Goal: Information Seeking & Learning: Check status

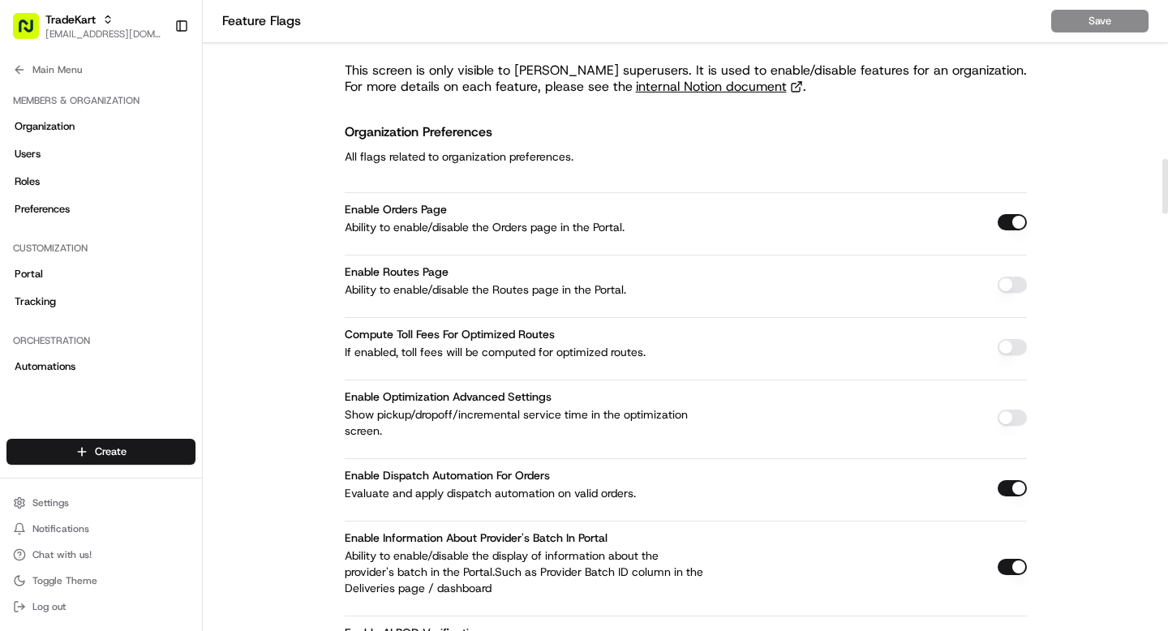
click at [71, 500] on button "Settings" at bounding box center [100, 502] width 189 height 23
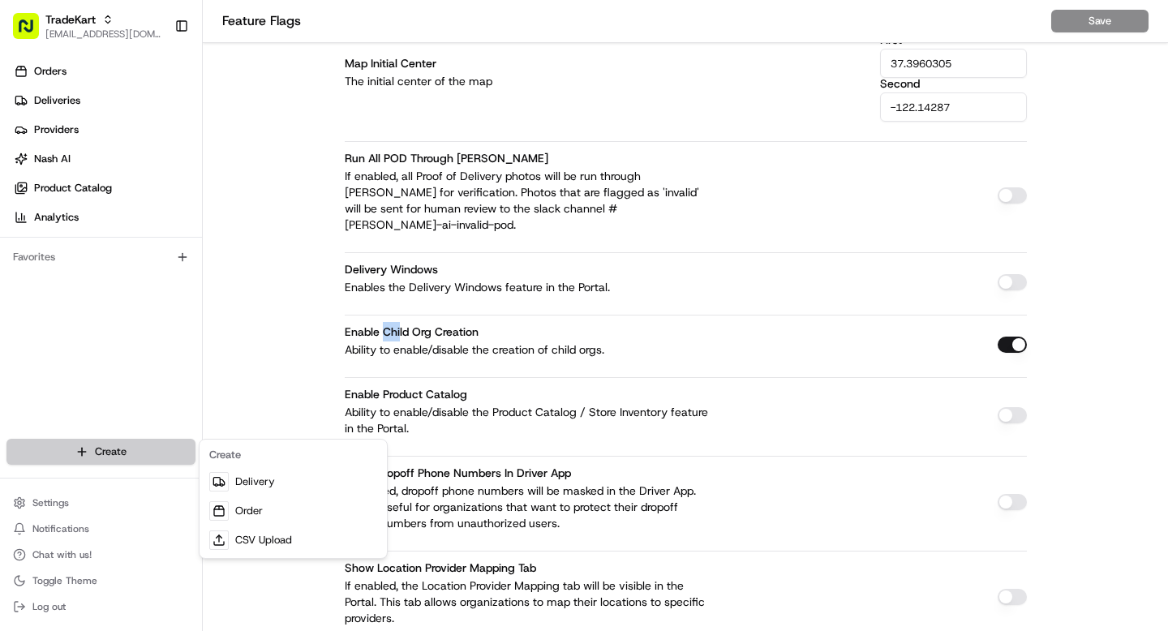
click at [127, 453] on html "TradeKart grace@usenash.com Toggle Sidebar Orders Deliveries Providers Nash AI …" at bounding box center [584, 315] width 1168 height 631
click at [296, 290] on html "TradeKart grace@usenash.com Toggle Sidebar Orders Deliveries Providers Nash AI …" at bounding box center [584, 315] width 1168 height 631
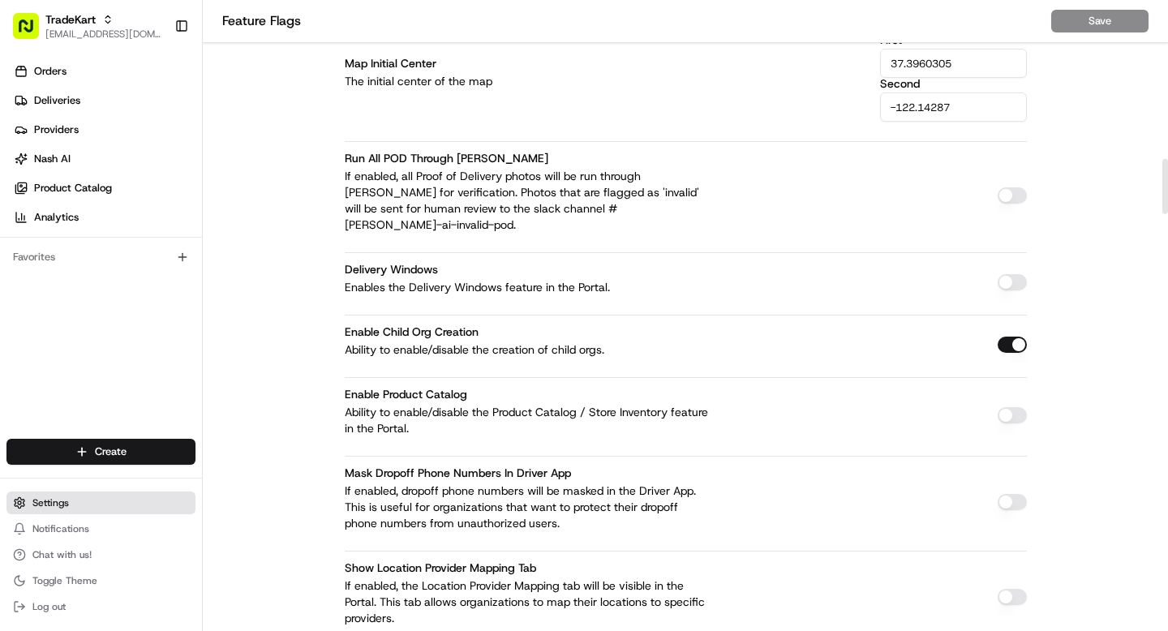
click at [52, 504] on span "Settings" at bounding box center [50, 502] width 36 height 13
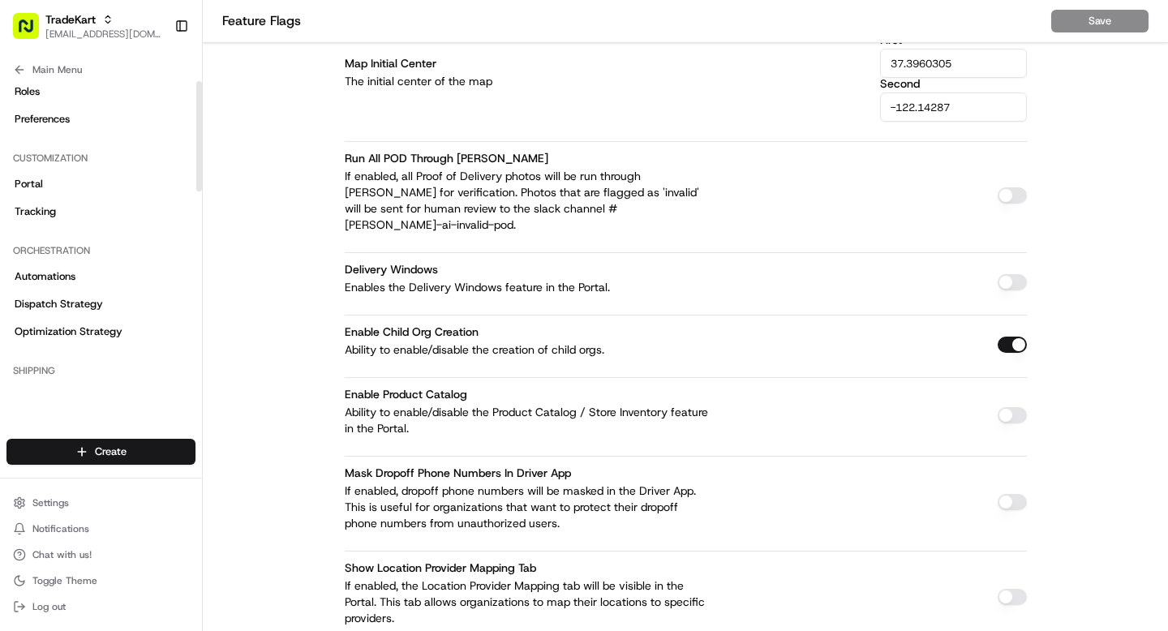
scroll to position [0, 0]
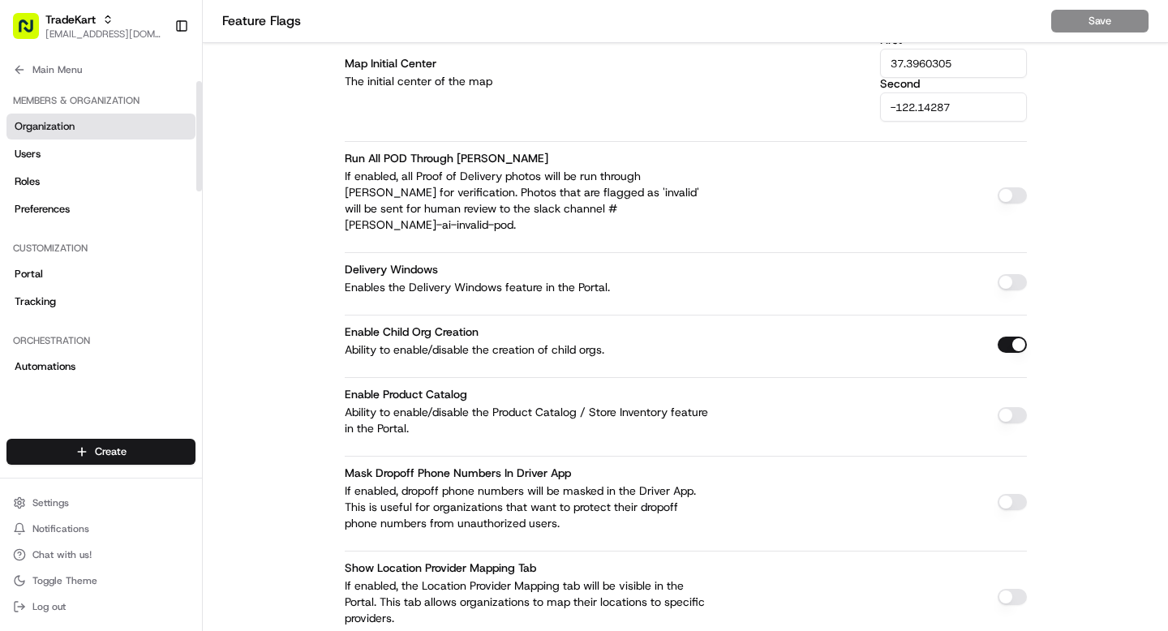
click at [73, 127] on span "Organization" at bounding box center [45, 126] width 60 height 15
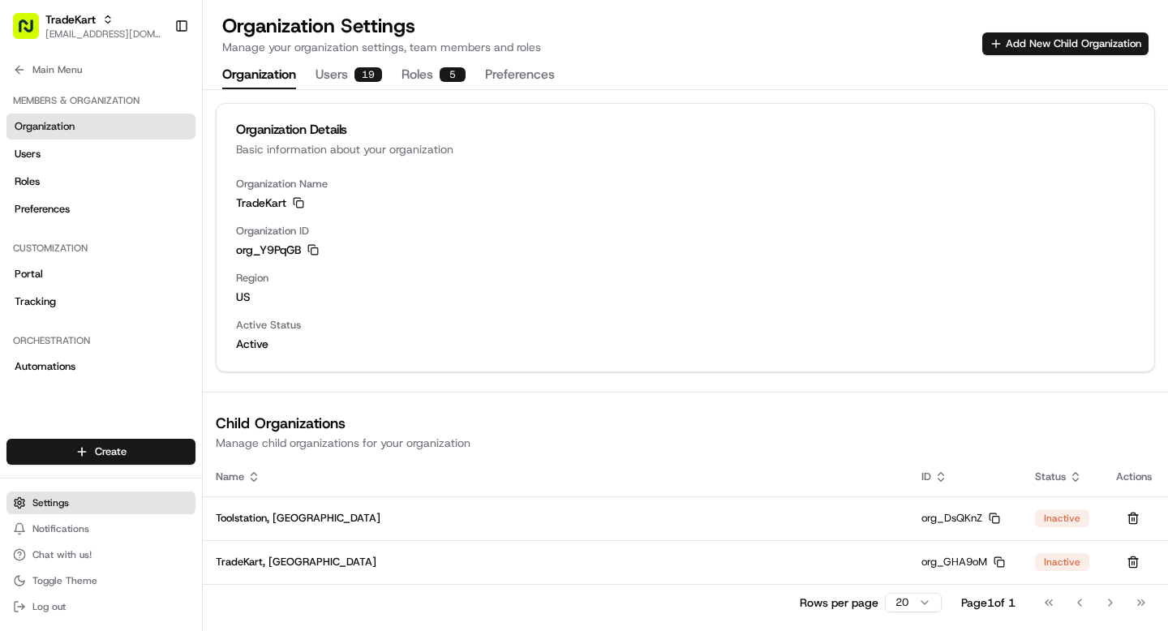
click at [65, 507] on span "Settings" at bounding box center [50, 502] width 36 height 13
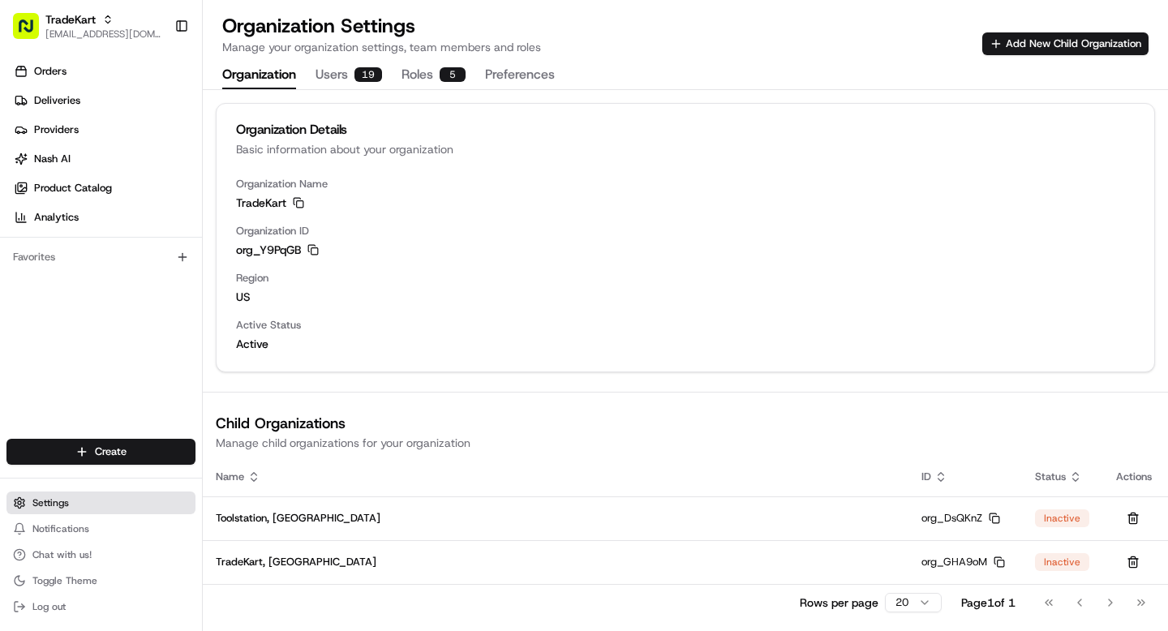
click at [62, 498] on span "Settings" at bounding box center [50, 502] width 36 height 13
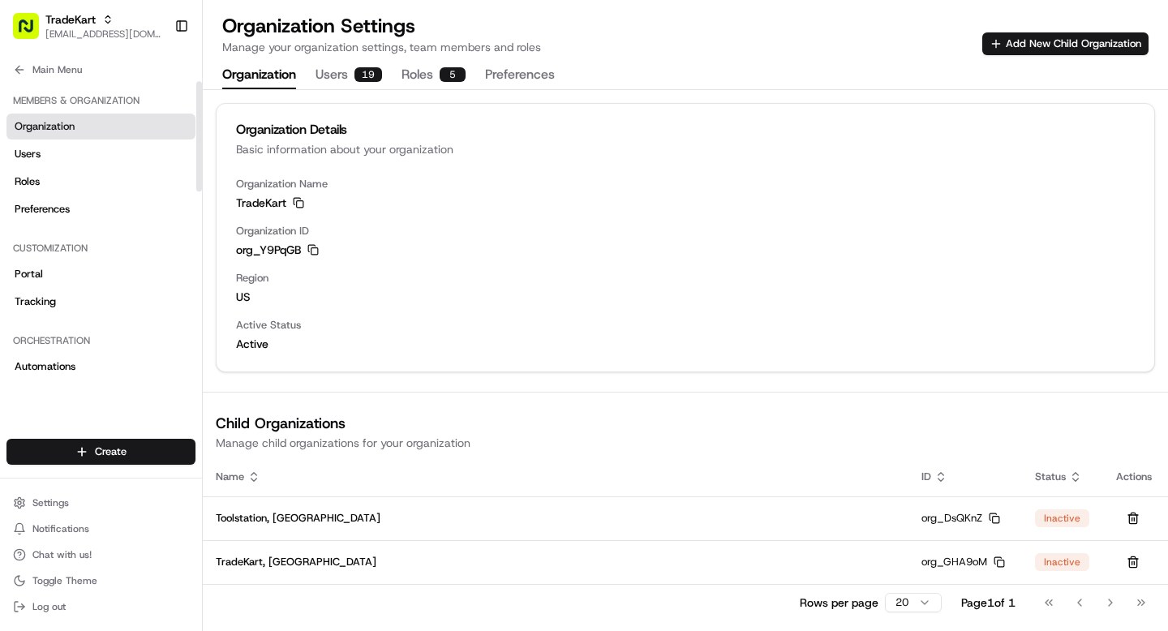
scroll to position [543, 0]
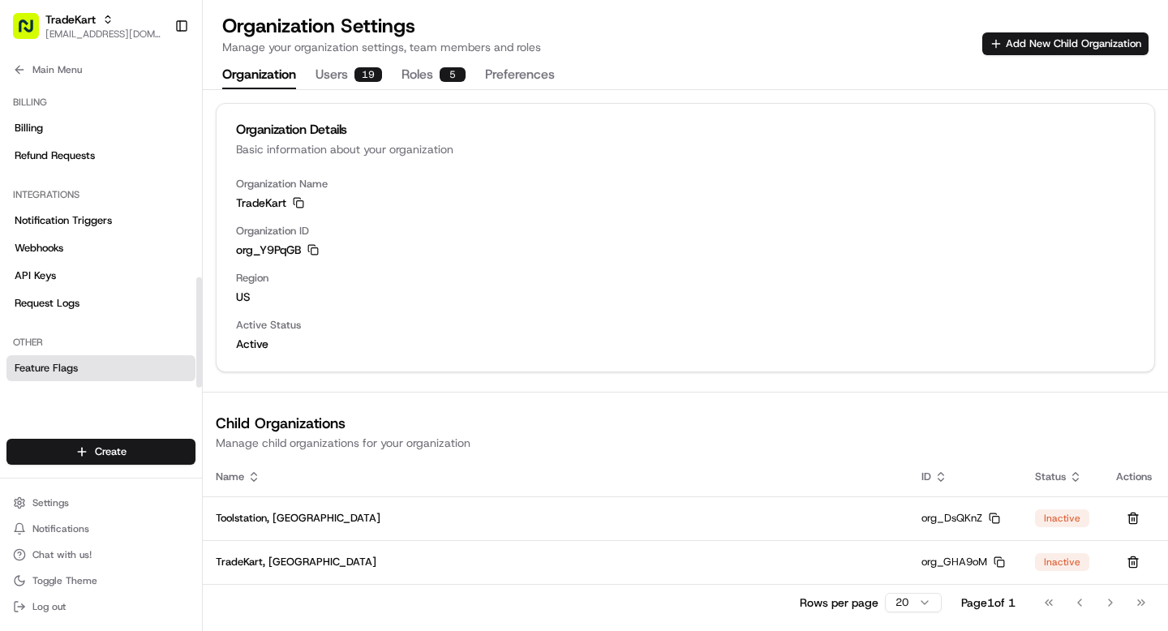
click at [45, 370] on span "Feature Flags" at bounding box center [46, 368] width 63 height 15
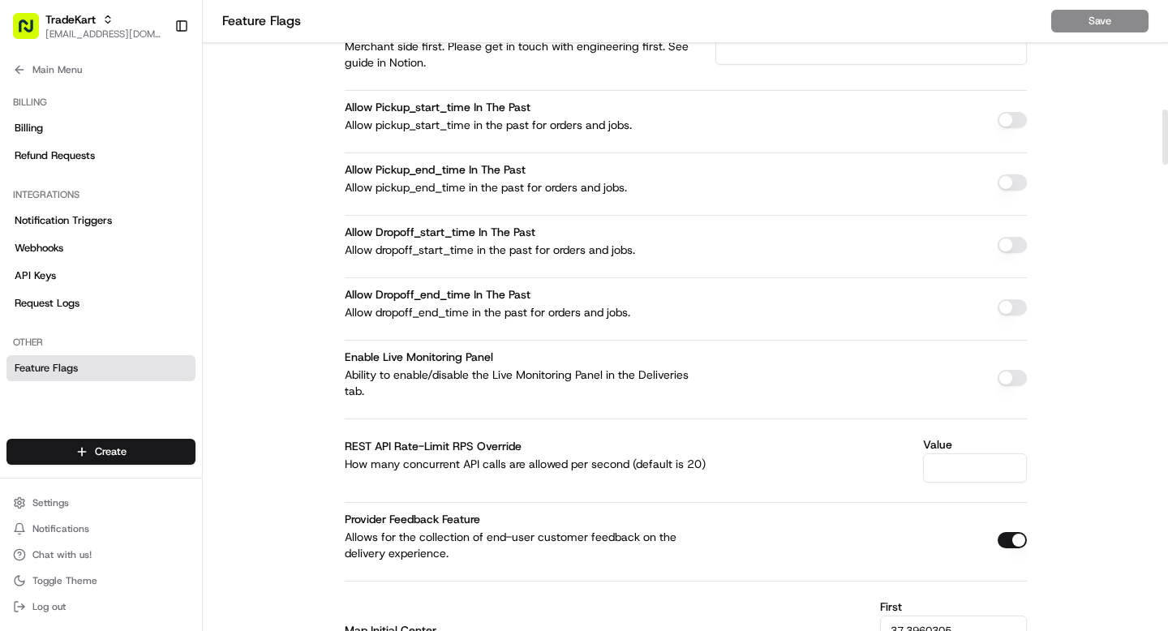
scroll to position [1261, 0]
click at [18, 70] on icon at bounding box center [18, 70] width 7 height 0
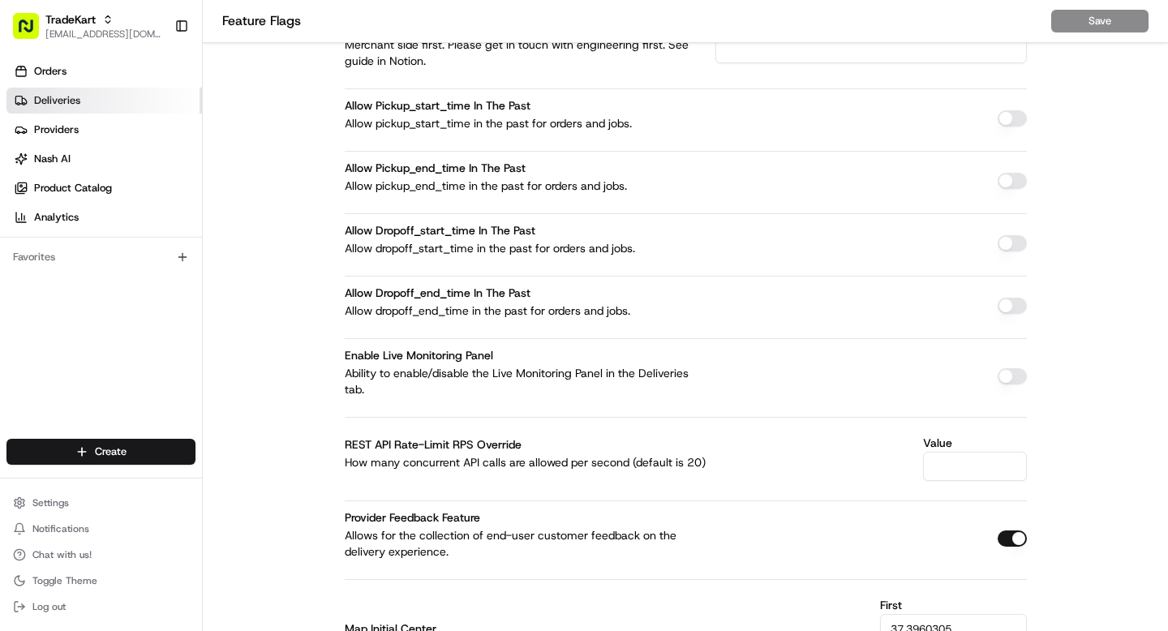
click at [62, 93] on span "Deliveries" at bounding box center [57, 100] width 46 height 15
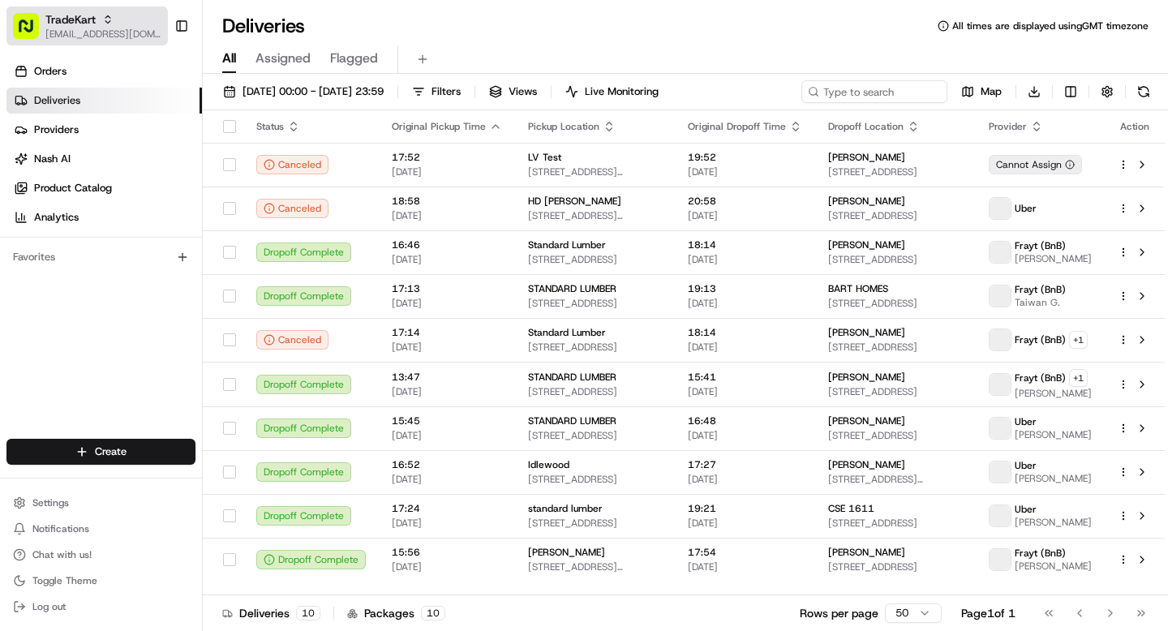
click at [88, 8] on button "TradeKart grace@usenash.com" at bounding box center [86, 25] width 161 height 39
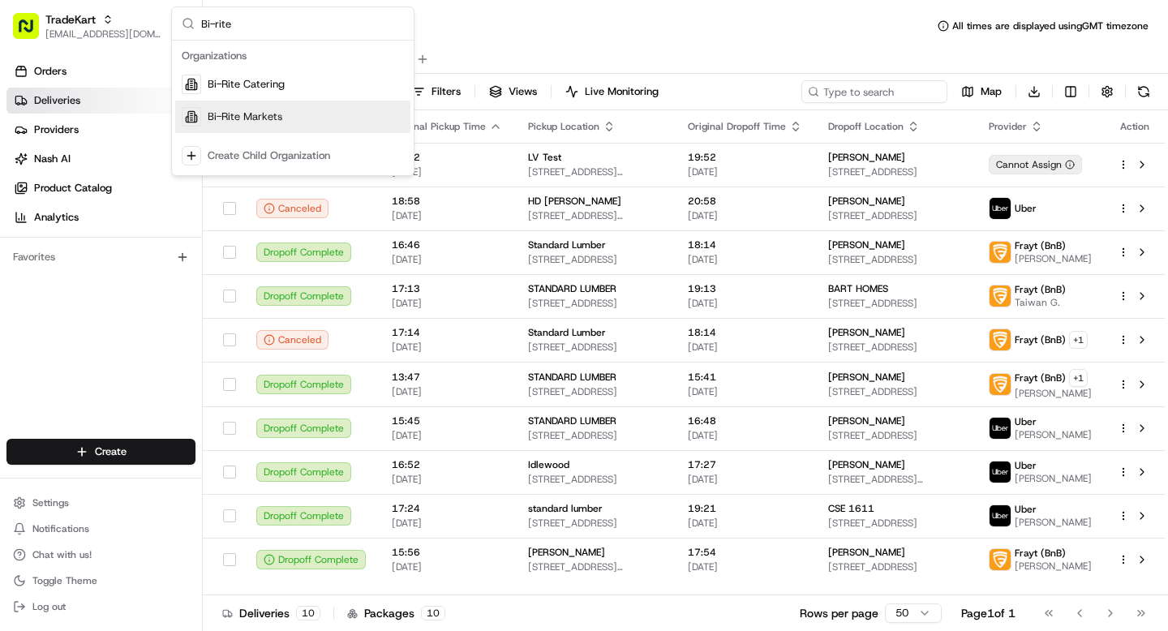
type input "Bi-rite"
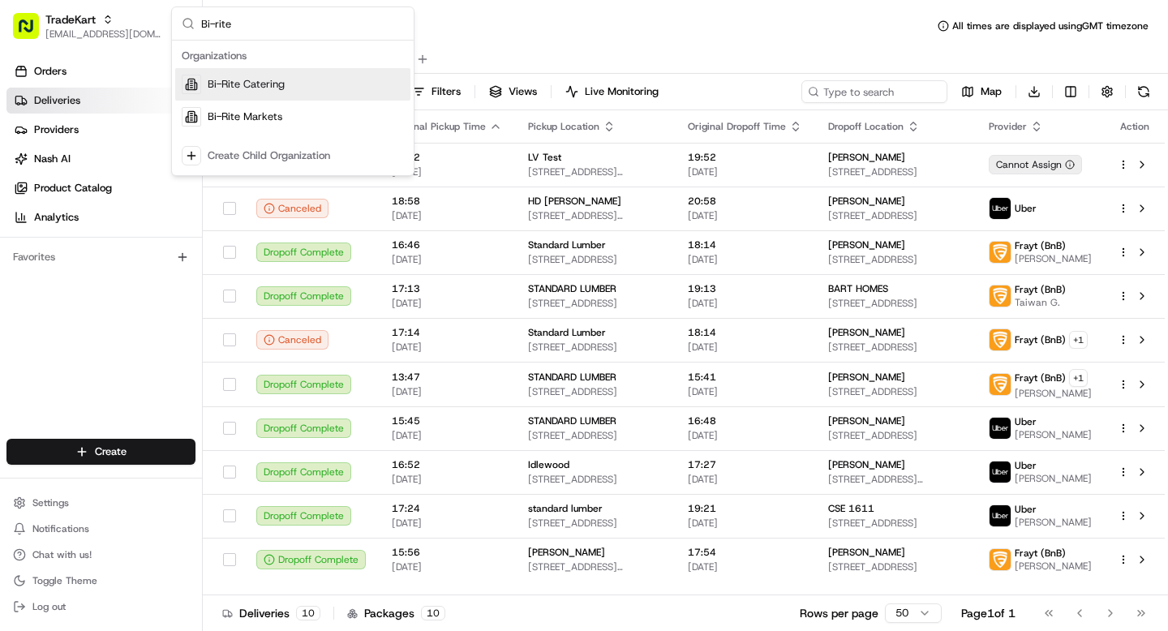
click at [271, 93] on div "Bi-Rite Catering" at bounding box center [292, 84] width 235 height 32
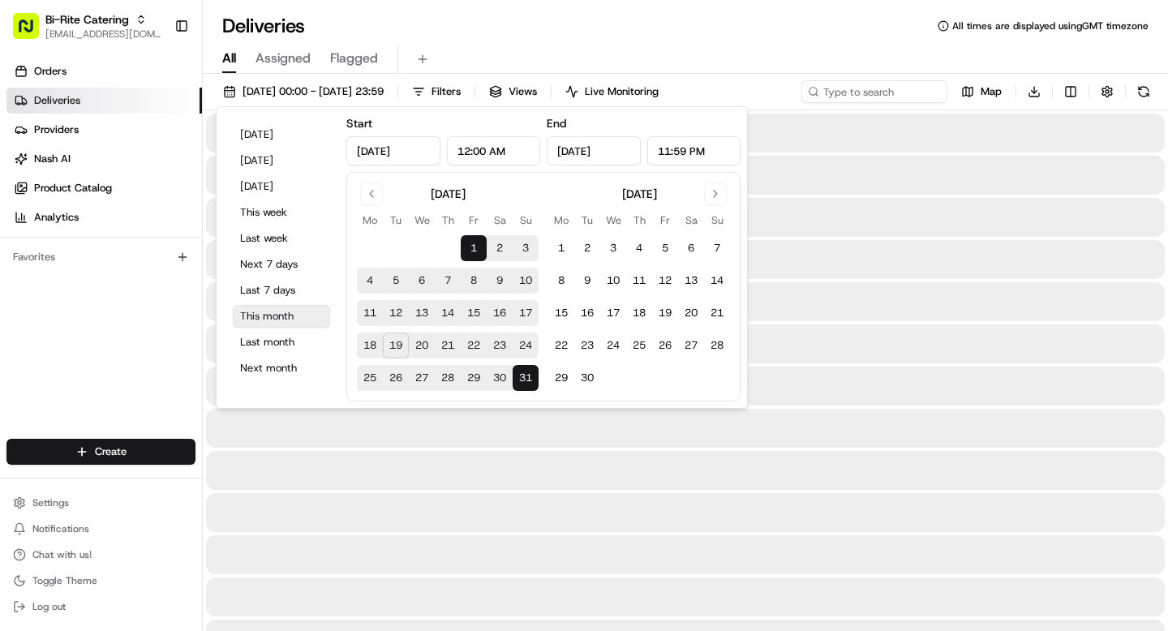
click at [267, 324] on button "This month" at bounding box center [281, 316] width 97 height 23
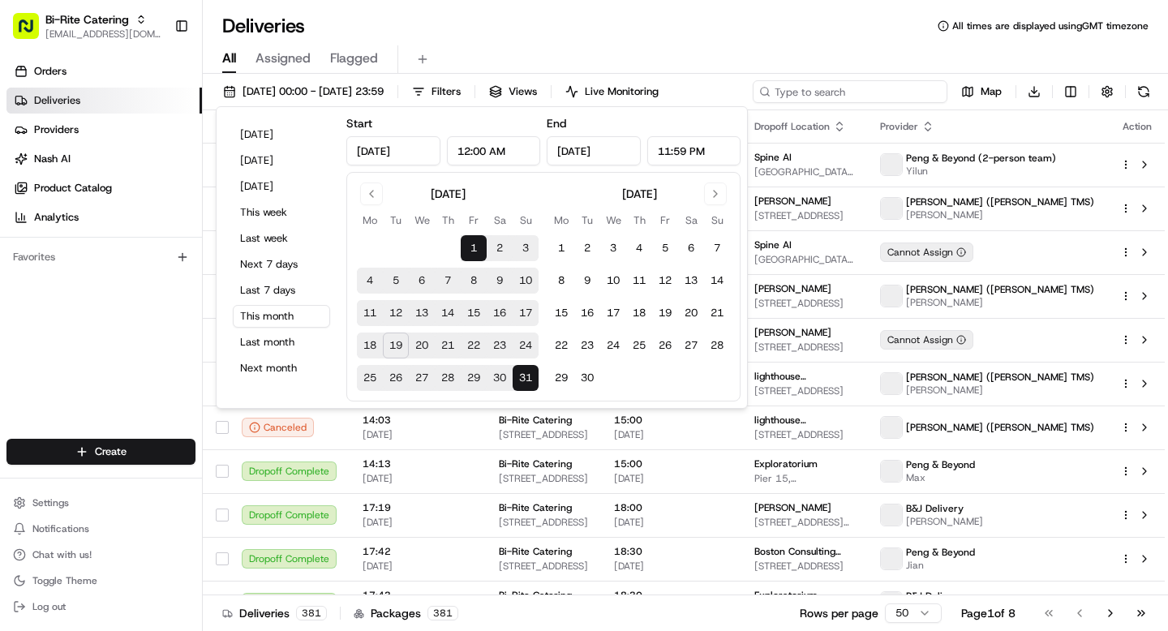
click at [878, 84] on input at bounding box center [850, 91] width 195 height 23
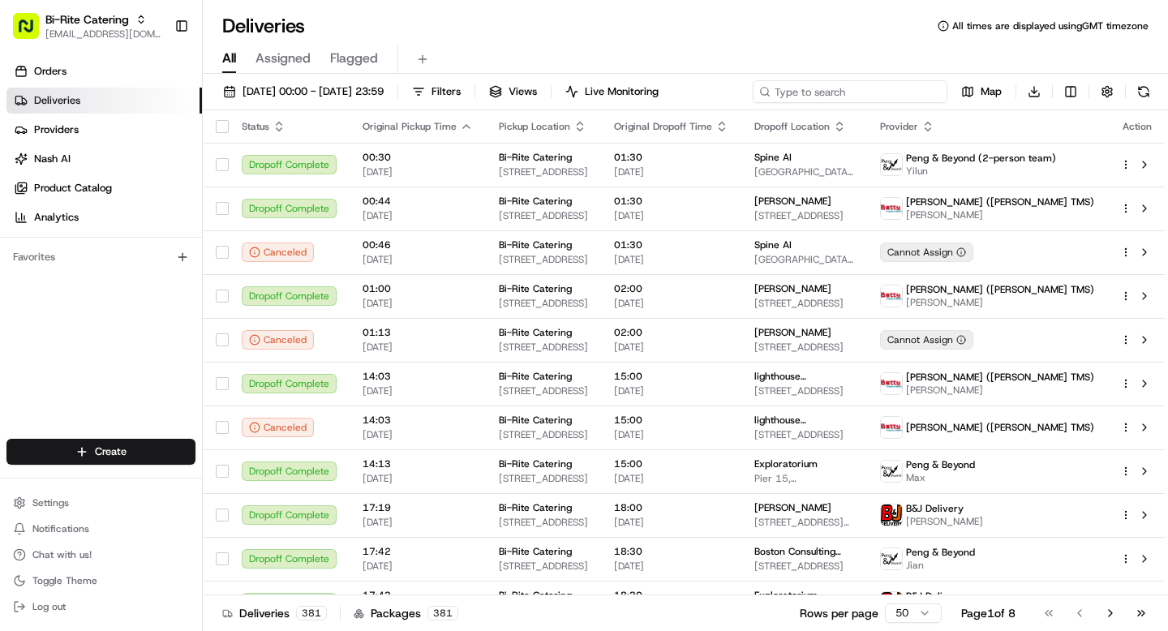
paste input "73003"
type input "73003"
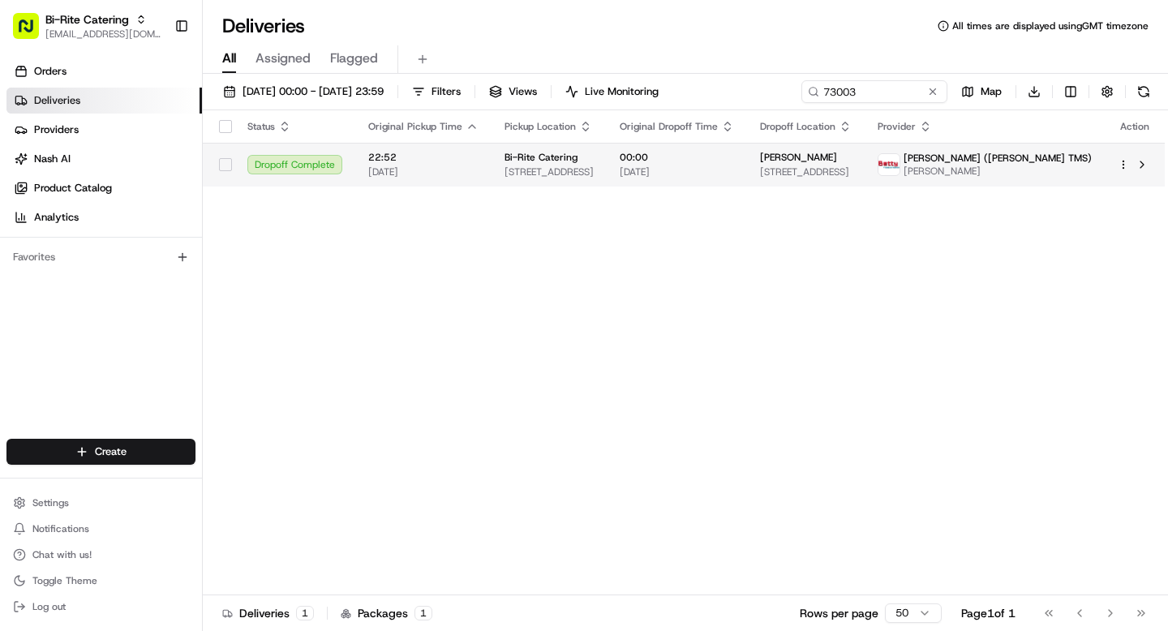
click at [594, 161] on div "Bi-Rite Catering" at bounding box center [548, 157] width 89 height 13
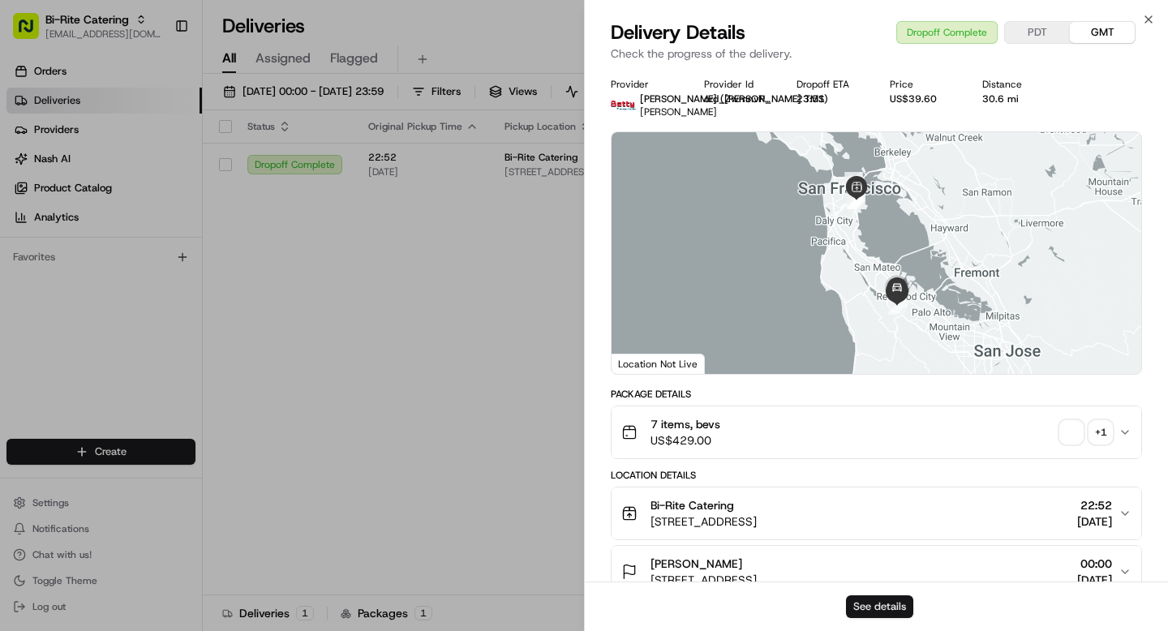
click at [883, 611] on button "See details" at bounding box center [879, 606] width 67 height 23
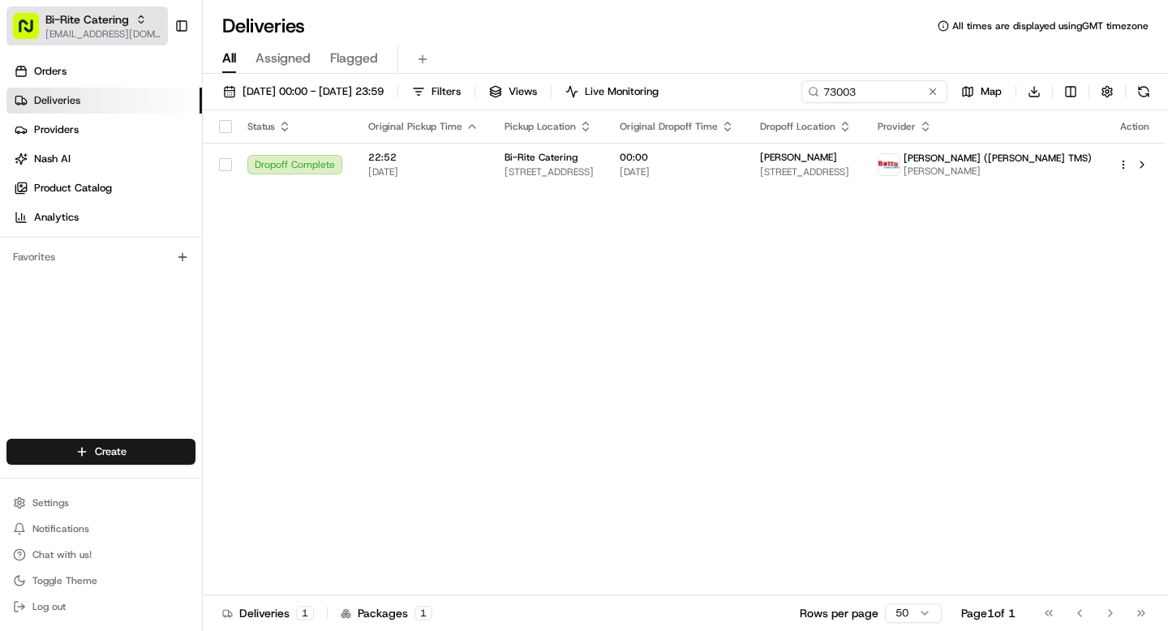
click at [92, 6] on button "Bi-Rite Catering grace@usenash.com" at bounding box center [86, 25] width 161 height 39
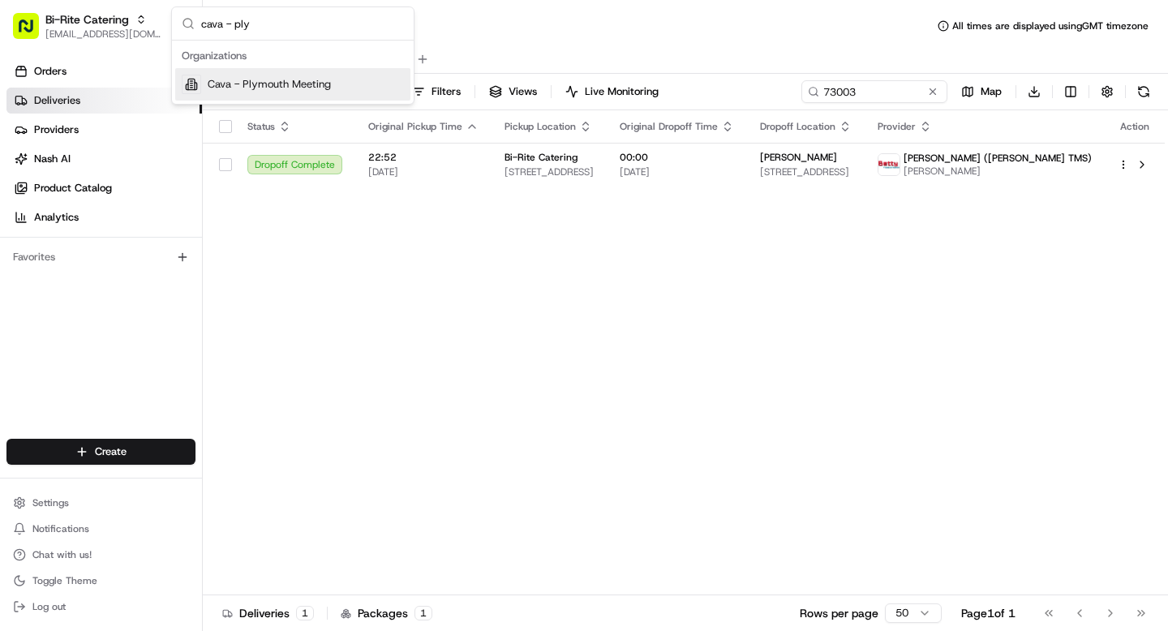
type input "cava - ply"
click at [283, 96] on div "Cava - Plymouth Meeting" at bounding box center [292, 84] width 235 height 32
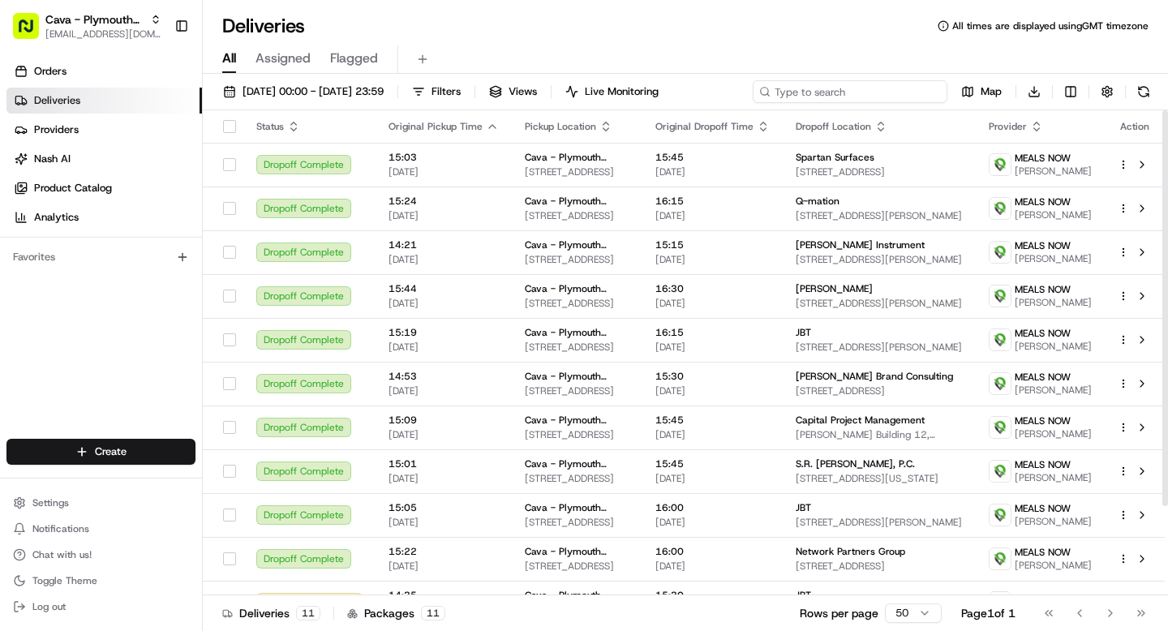
click at [864, 94] on input at bounding box center [850, 91] width 195 height 23
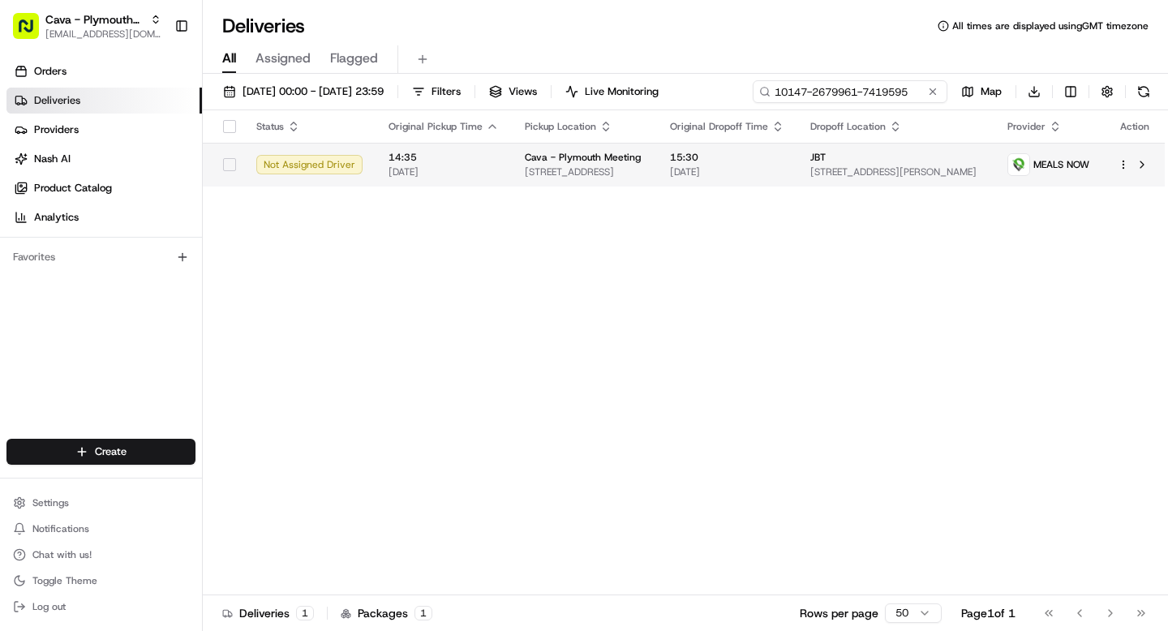
type input "10147-2679961-7419595"
click at [777, 178] on span "19/08/2025" at bounding box center [727, 171] width 114 height 13
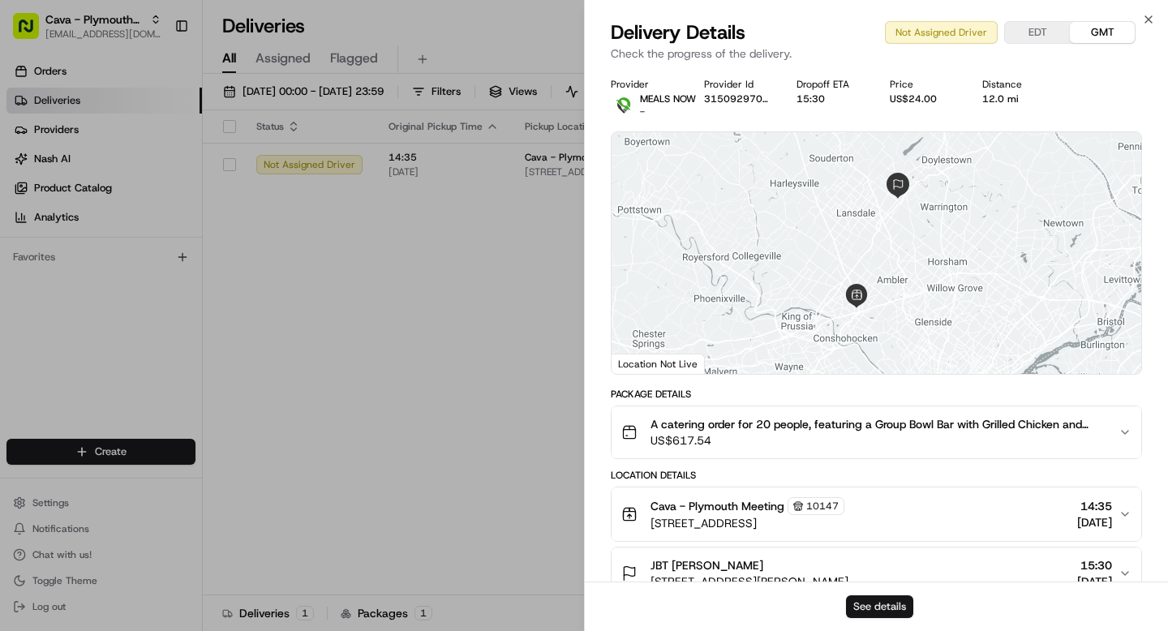
click at [893, 597] on button "See details" at bounding box center [879, 606] width 67 height 23
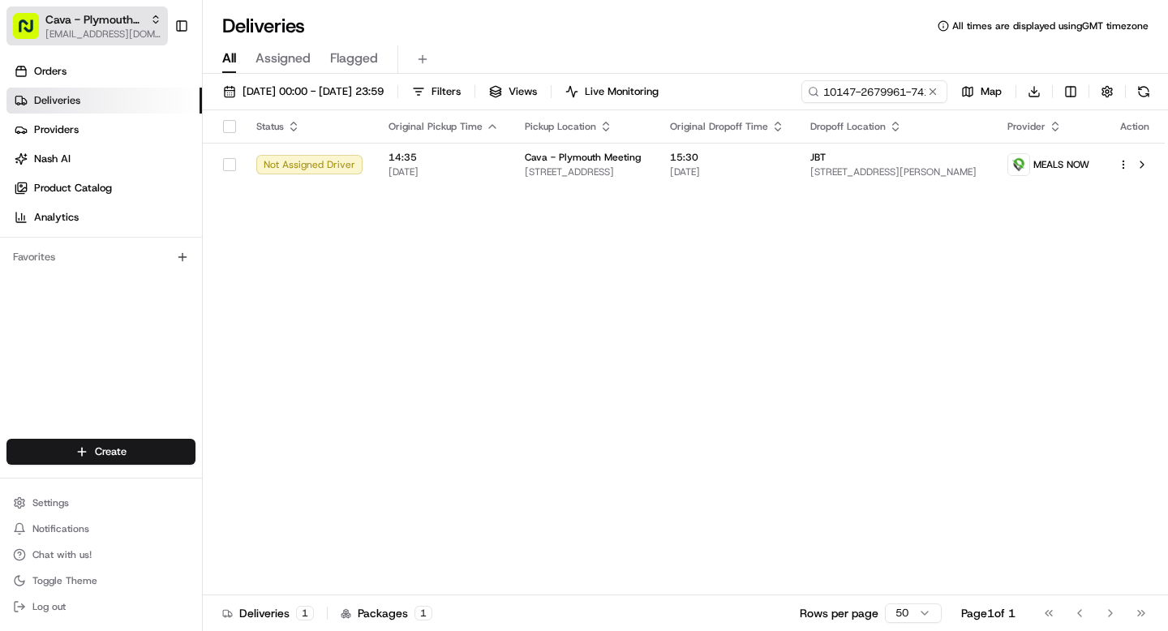
click at [83, 31] on span "grace@usenash.com" at bounding box center [103, 34] width 116 height 13
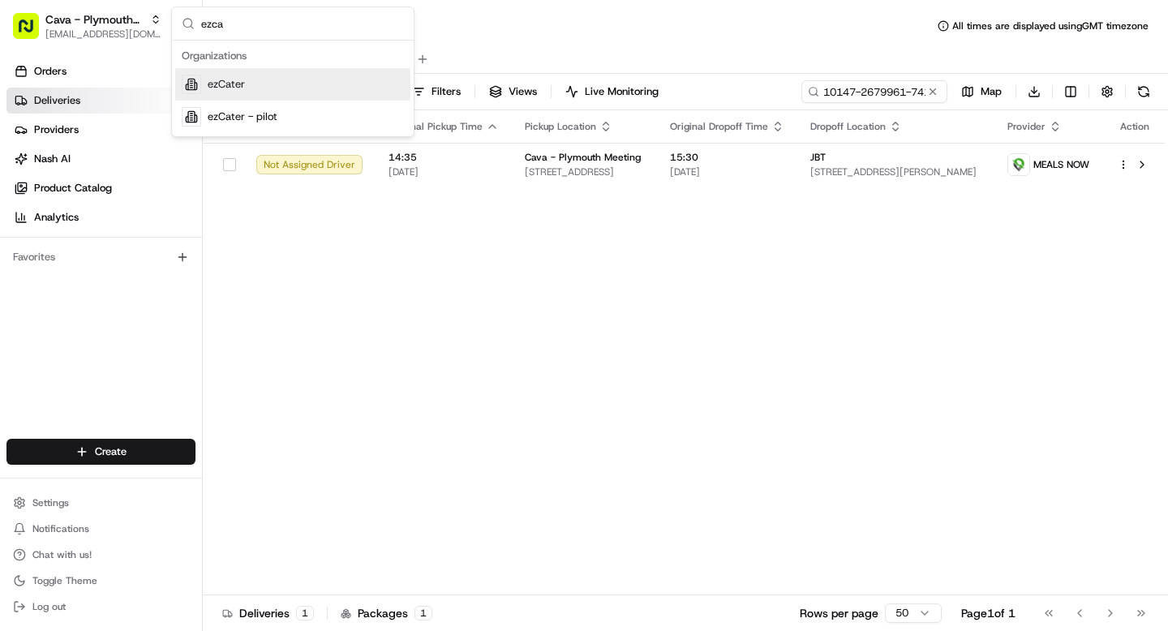
type input "ezca"
click at [251, 88] on div "ezCater" at bounding box center [292, 84] width 235 height 32
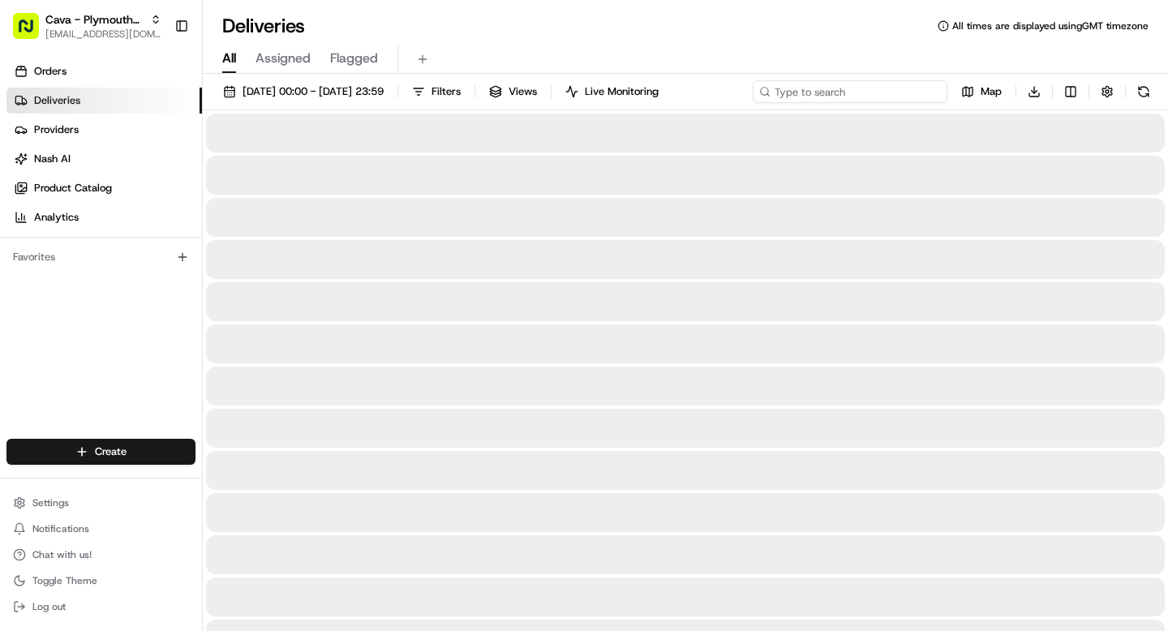
click at [852, 92] on input at bounding box center [850, 91] width 195 height 23
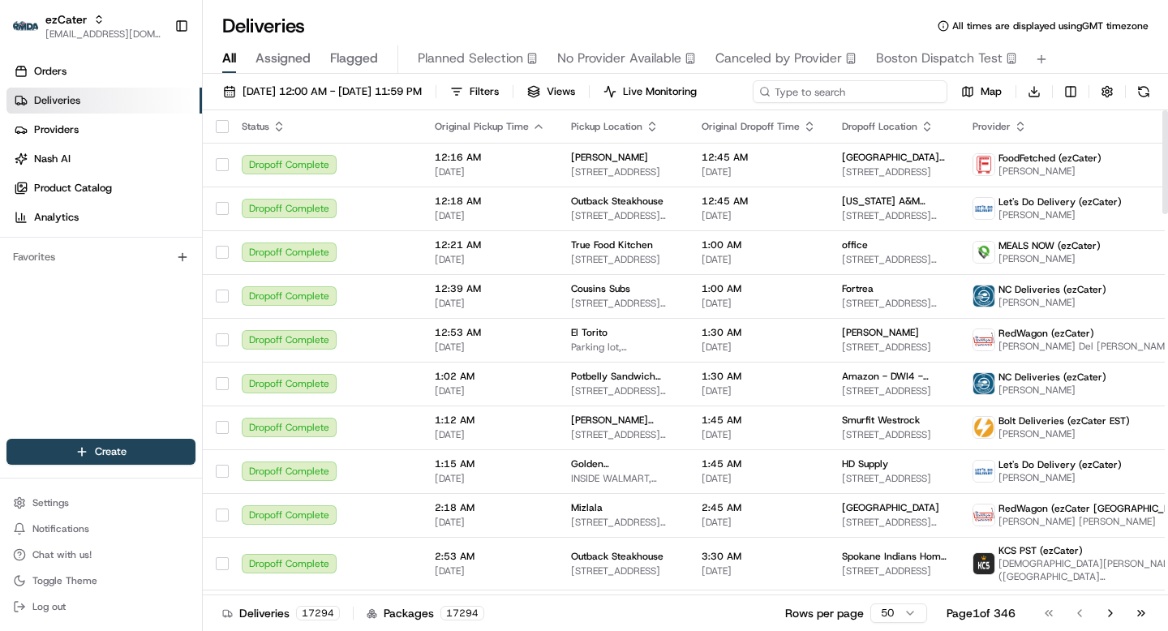
click at [838, 97] on div "08/01/2025 12:00 AM - 08/31/2025 11:59 PM Filters Views Live Monitoring Map Dow…" at bounding box center [685, 95] width 965 height 30
paste input "YWWQHR"
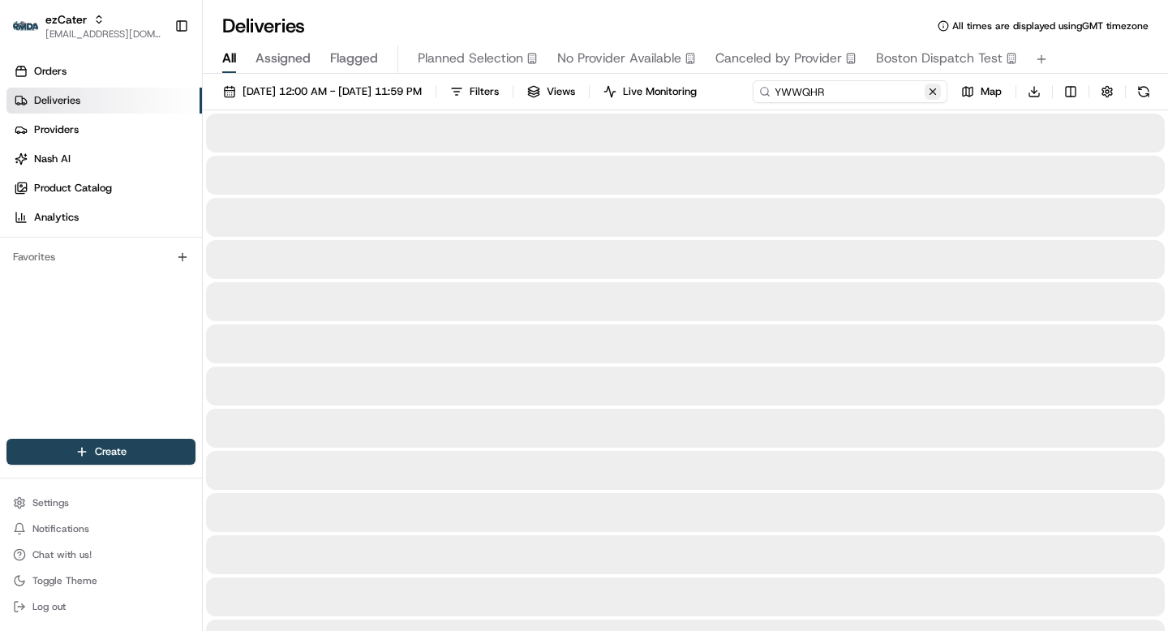
type input "YWWQHR"
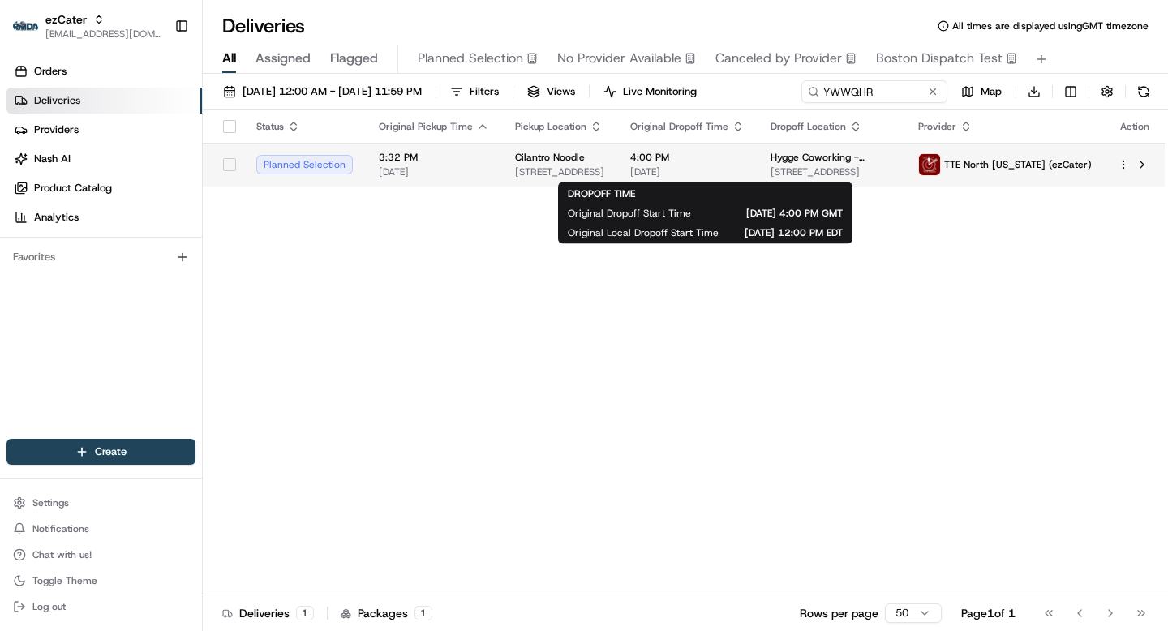
click at [741, 160] on span "4:00 PM" at bounding box center [687, 157] width 114 height 13
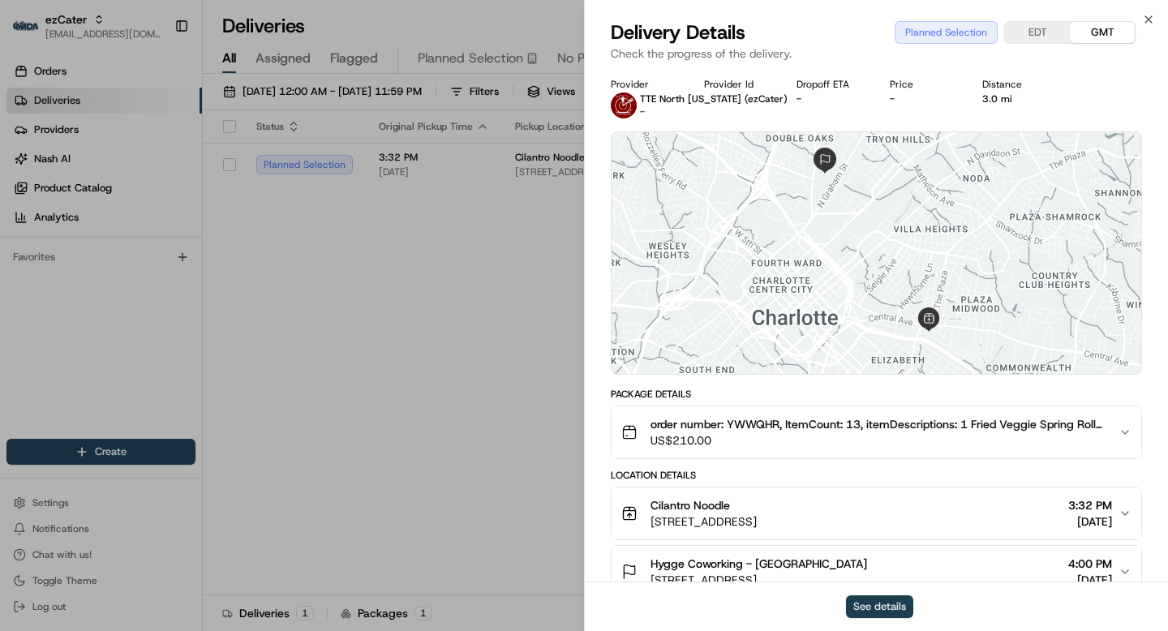
click at [881, 603] on button "See details" at bounding box center [879, 606] width 67 height 23
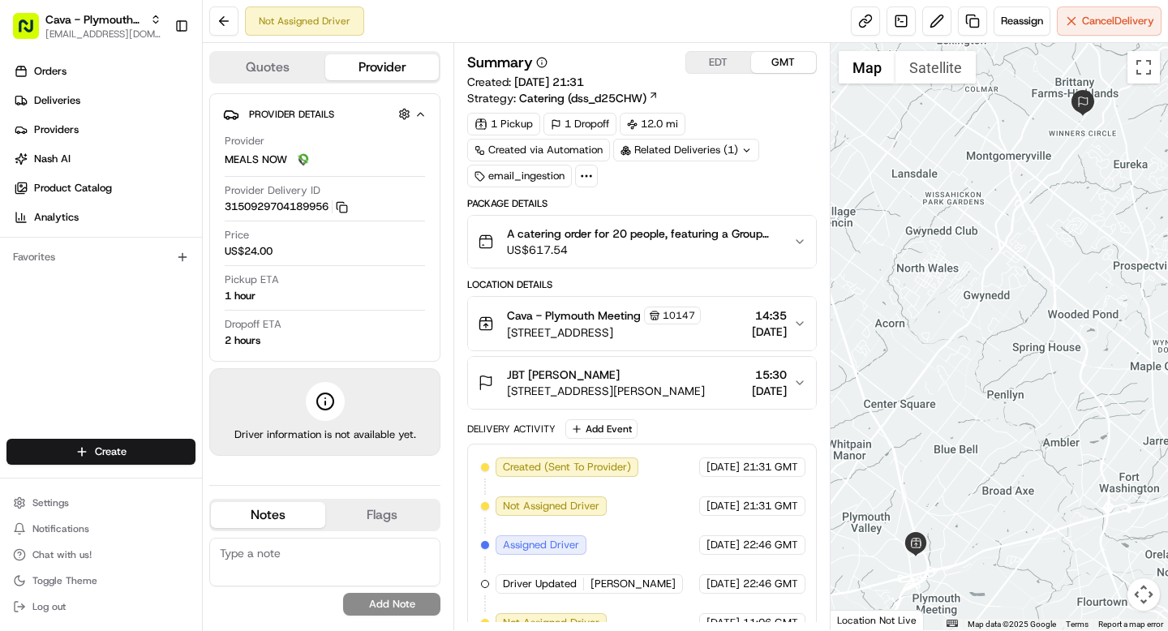
click at [717, 64] on button "EDT" at bounding box center [718, 62] width 65 height 21
click at [737, 153] on div "Related Deliveries (1)" at bounding box center [686, 150] width 146 height 23
click at [706, 191] on span "ord_mHJysjYBnAHhAMQiayawu7" at bounding box center [700, 186] width 159 height 15
click at [713, 242] on span "US$617.54" at bounding box center [643, 250] width 273 height 16
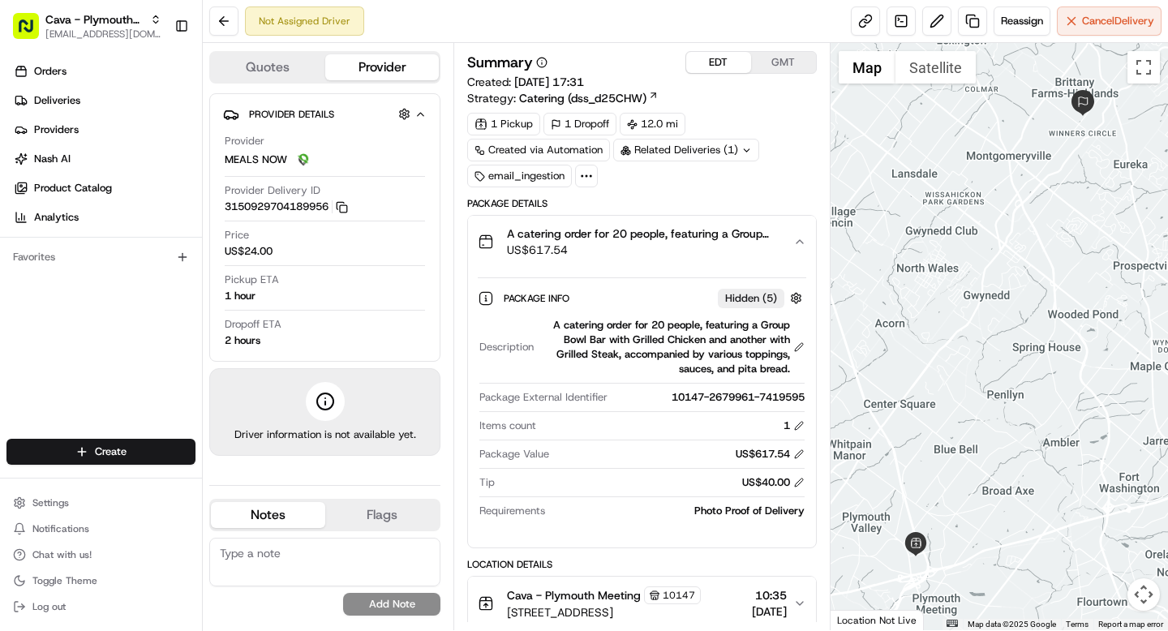
click at [781, 397] on div "10147-2679961-7419595" at bounding box center [709, 397] width 190 height 15
copy div "10147-2679961-7419595"
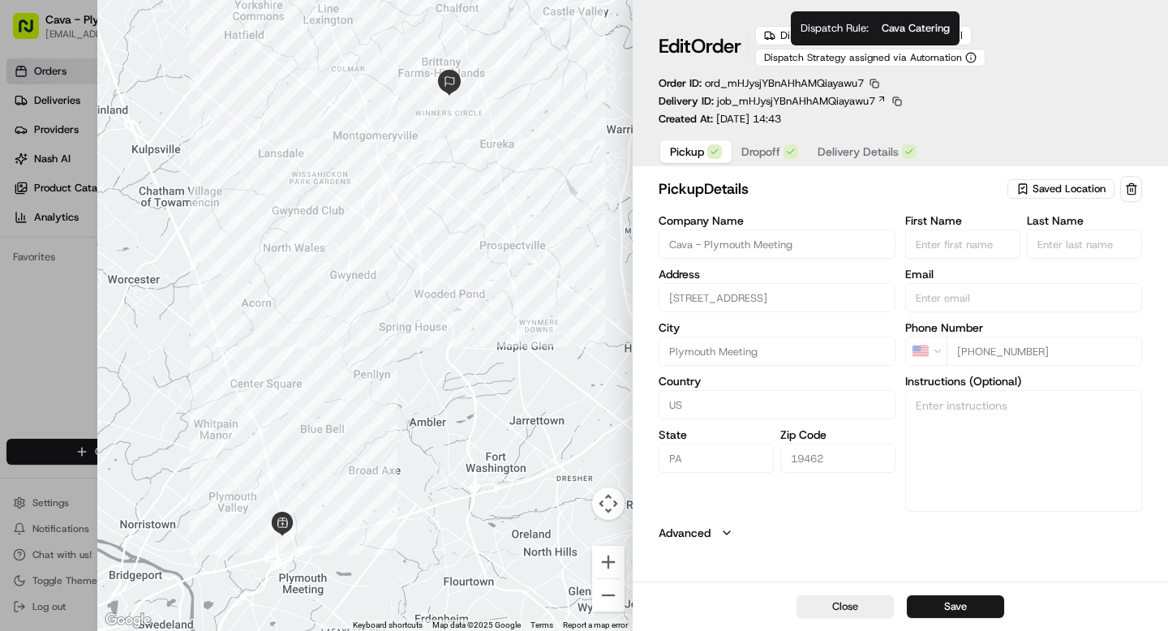
click at [854, 54] on span "Dispatch Strategy assigned via Automation" at bounding box center [863, 57] width 198 height 13
click at [919, 33] on span "Ingested via Email" at bounding box center [919, 35] width 88 height 15
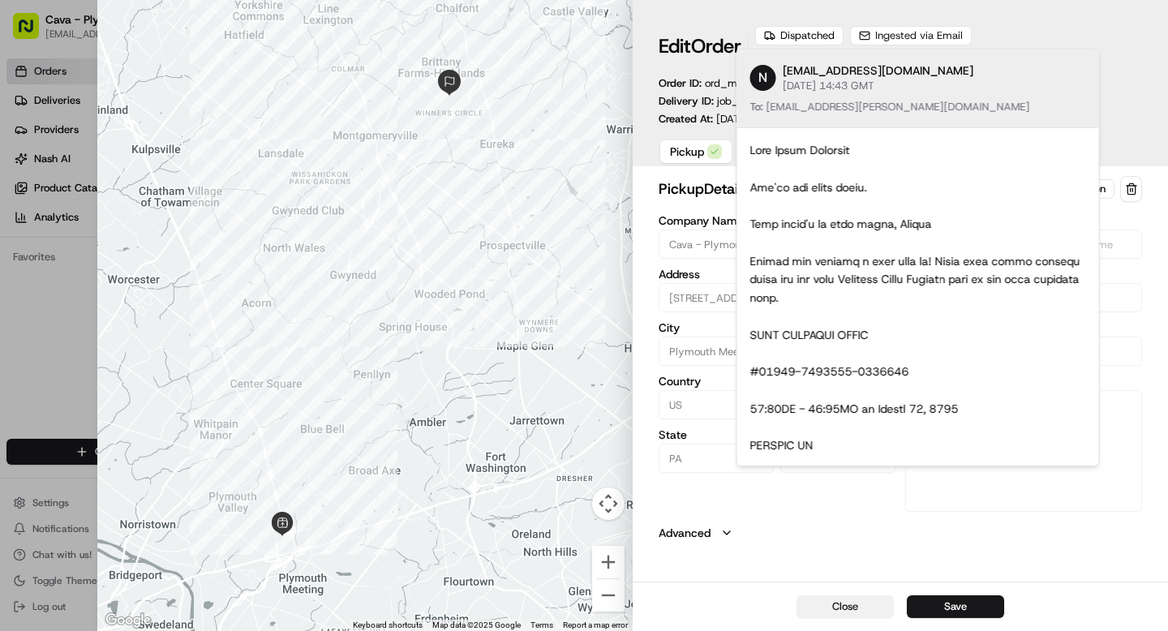
click at [841, 603] on button "Close" at bounding box center [844, 606] width 97 height 23
type input "+1"
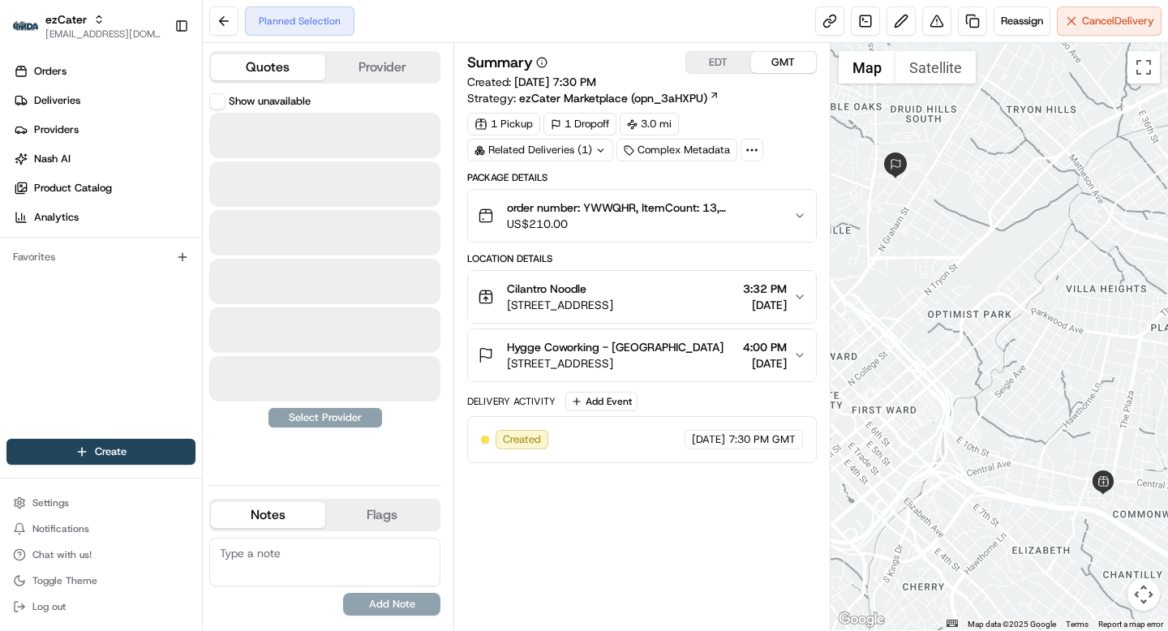
click at [275, 72] on button "Quotes" at bounding box center [268, 67] width 114 height 26
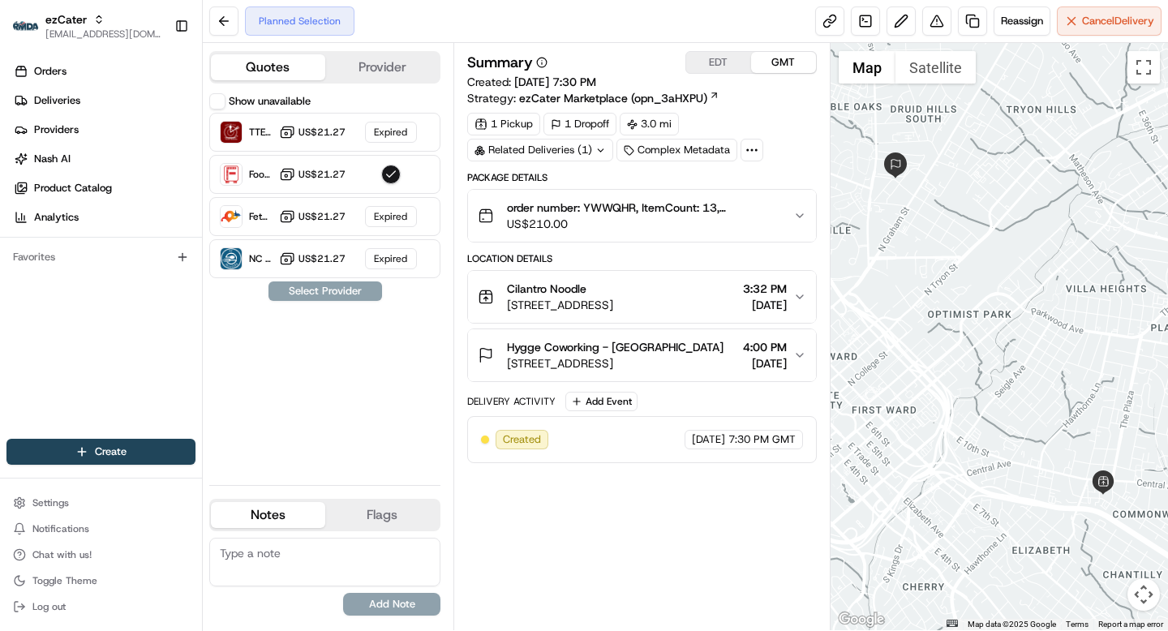
click at [217, 104] on button "Show unavailable" at bounding box center [217, 101] width 16 height 16
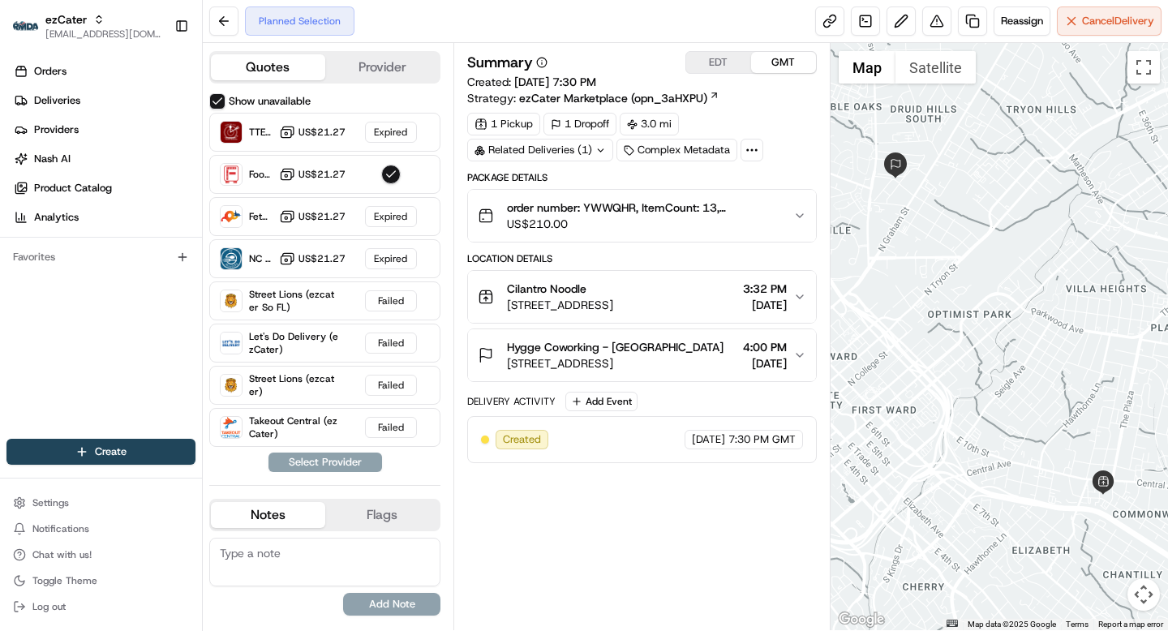
click at [217, 100] on button "Show unavailable" at bounding box center [217, 101] width 16 height 16
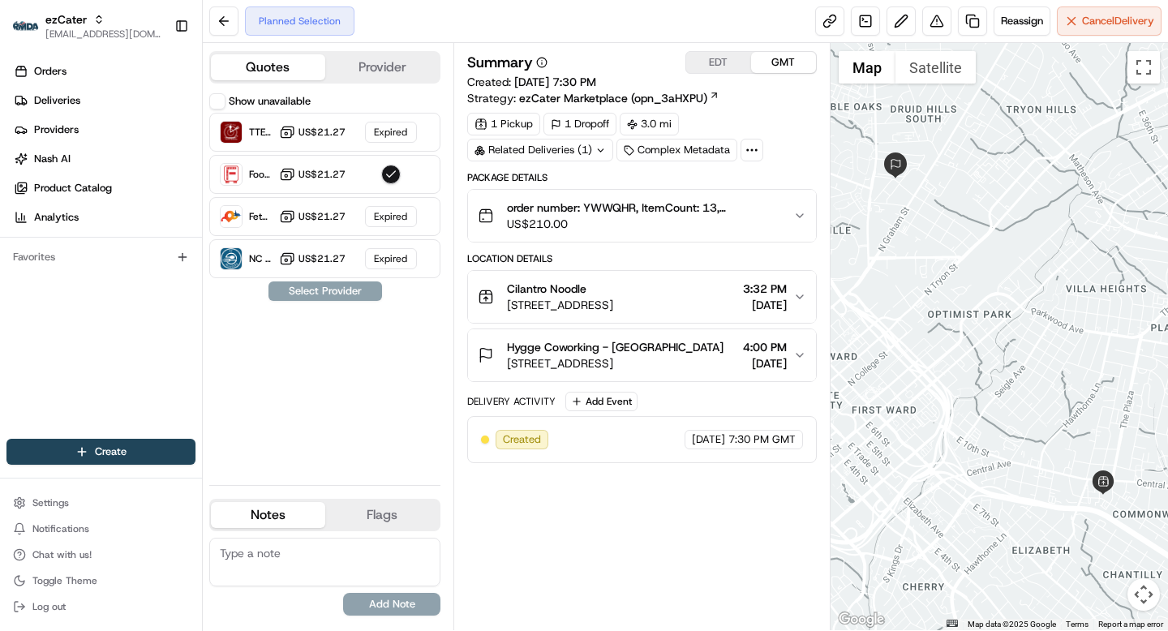
click at [371, 69] on button "Provider" at bounding box center [382, 67] width 114 height 26
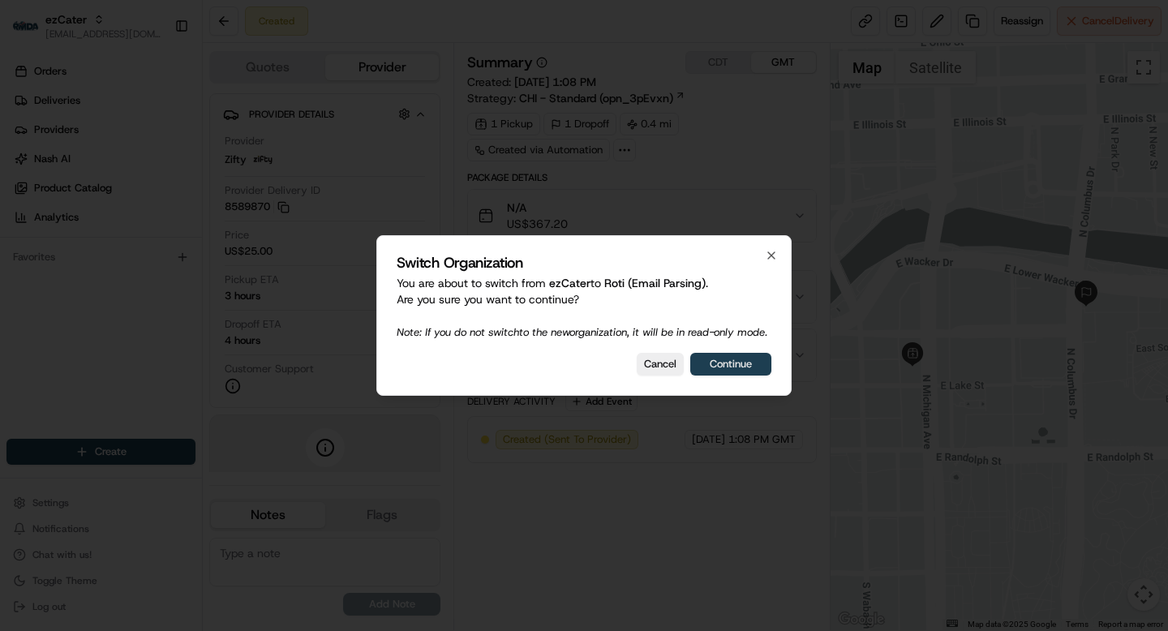
click at [749, 367] on button "Continue" at bounding box center [730, 364] width 81 height 23
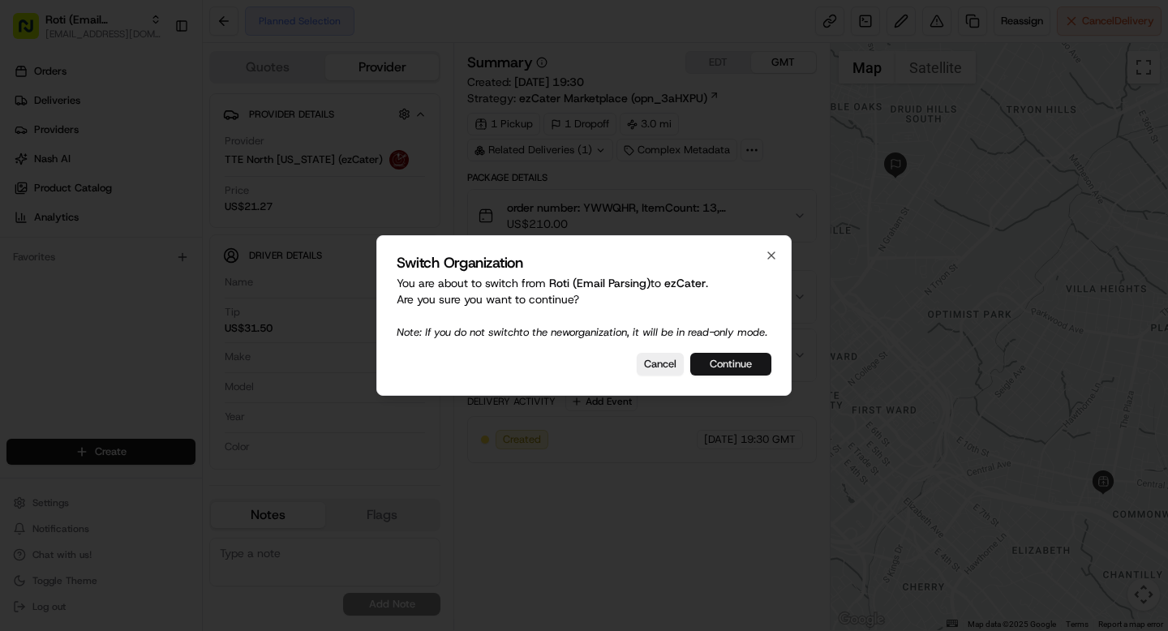
click at [735, 370] on button "Continue" at bounding box center [730, 364] width 81 height 23
